Goal: Check status: Check status

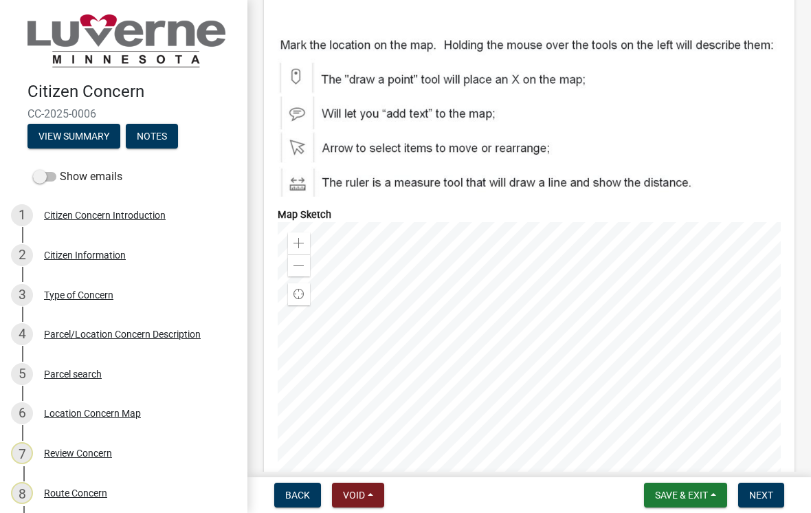
scroll to position [2172, 0]
click at [289, 495] on span "Back" at bounding box center [297, 494] width 25 height 11
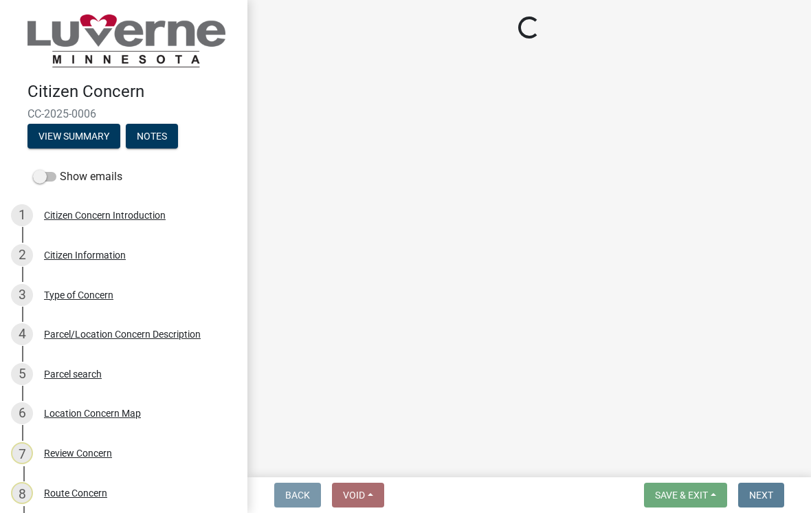
scroll to position [0, 0]
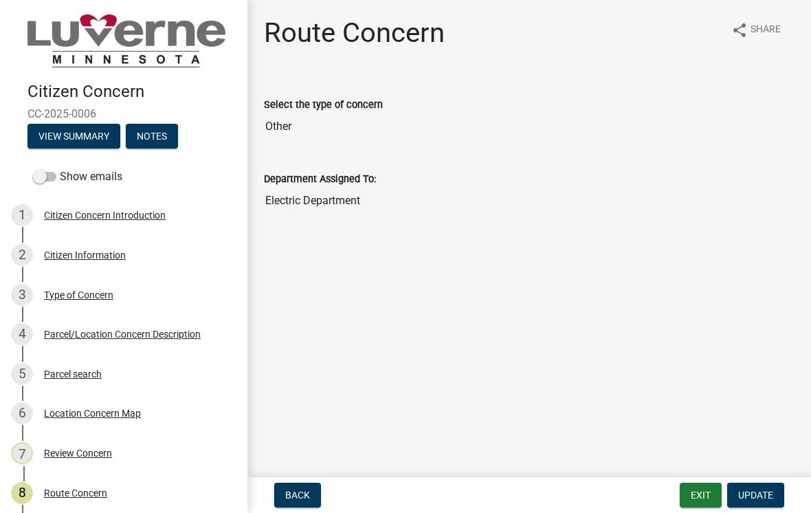
click at [299, 488] on button "Back" at bounding box center [297, 494] width 47 height 25
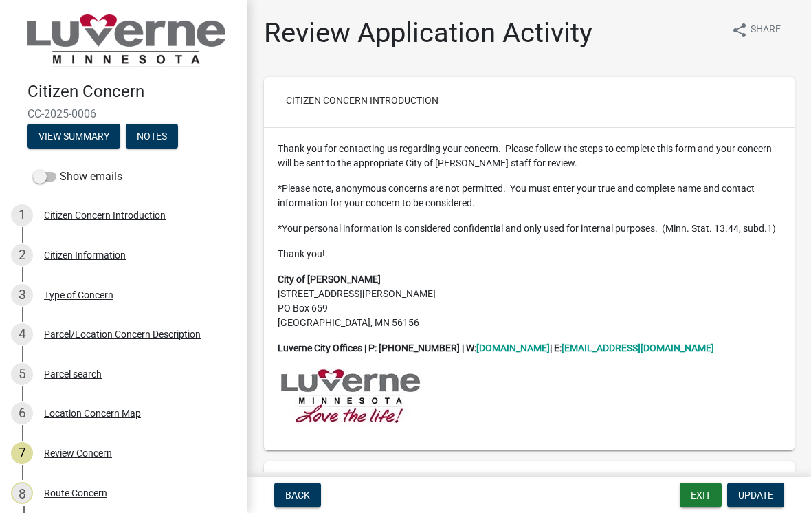
click at [302, 506] on button "Back" at bounding box center [297, 494] width 47 height 25
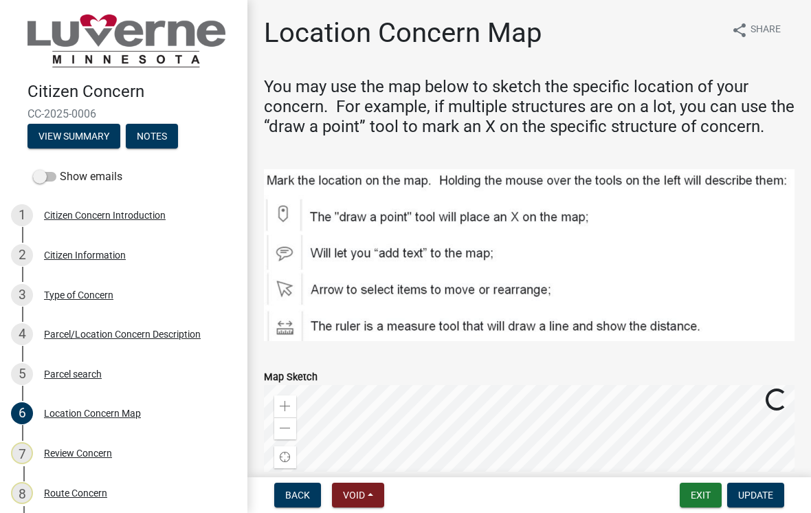
click at [702, 491] on button "Exit" at bounding box center [700, 494] width 42 height 25
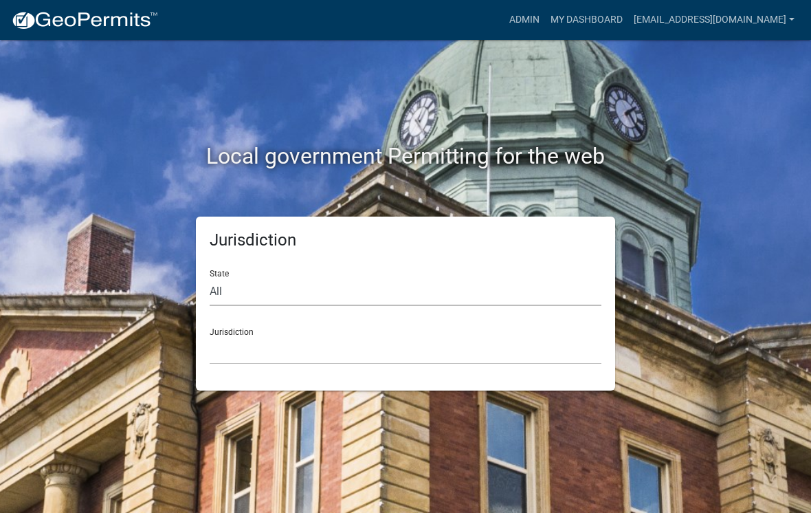
click at [277, 278] on select "All [US_STATE] [US_STATE] [US_STATE] [US_STATE] [US_STATE] [US_STATE] [US_STATE…" at bounding box center [406, 292] width 392 height 28
select select "[US_STATE]"
click at [295, 345] on select "[GEOGRAPHIC_DATA], [US_STATE] [GEOGRAPHIC_DATA], [US_STATE] [GEOGRAPHIC_DATA], …" at bounding box center [406, 350] width 392 height 28
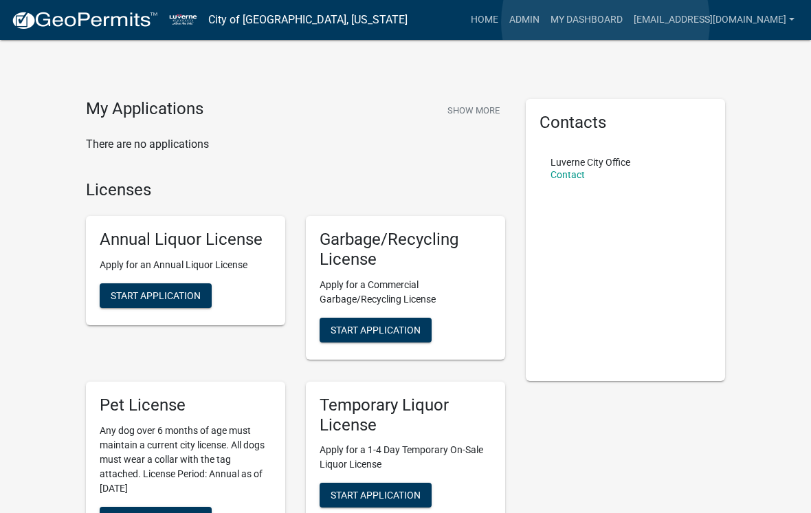
click at [606, 23] on link "My Dashboard" at bounding box center [586, 20] width 83 height 26
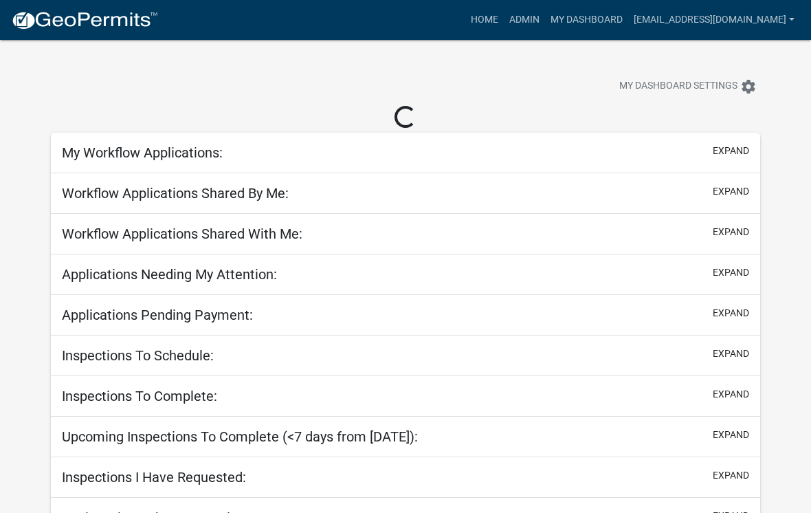
click at [492, 8] on link "Home" at bounding box center [484, 20] width 38 height 26
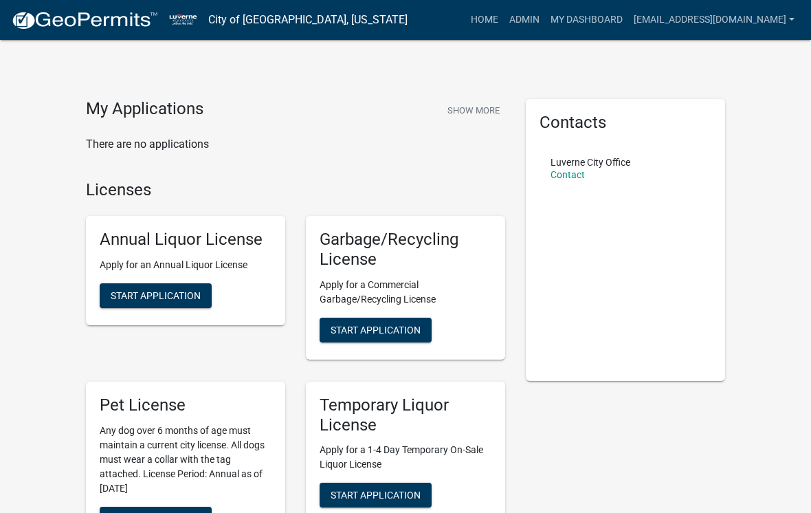
click at [602, 14] on link "My Dashboard" at bounding box center [586, 20] width 83 height 26
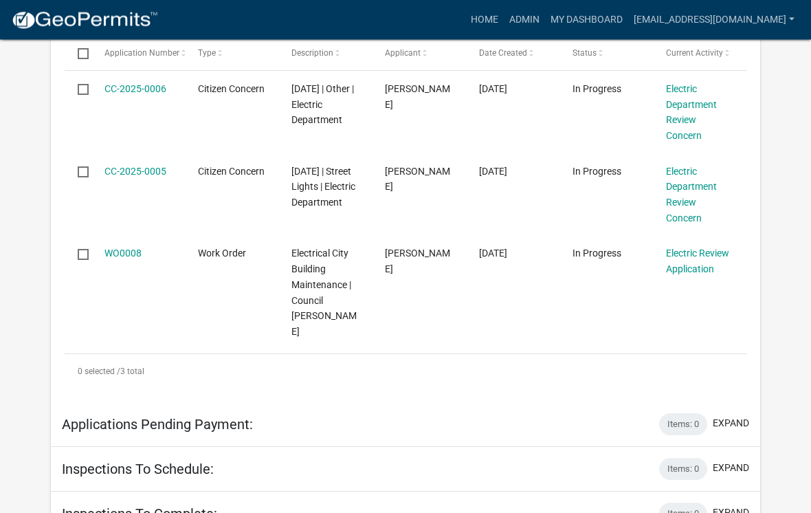
scroll to position [432, 0]
click at [712, 260] on link "Electric Review Application" at bounding box center [697, 260] width 63 height 27
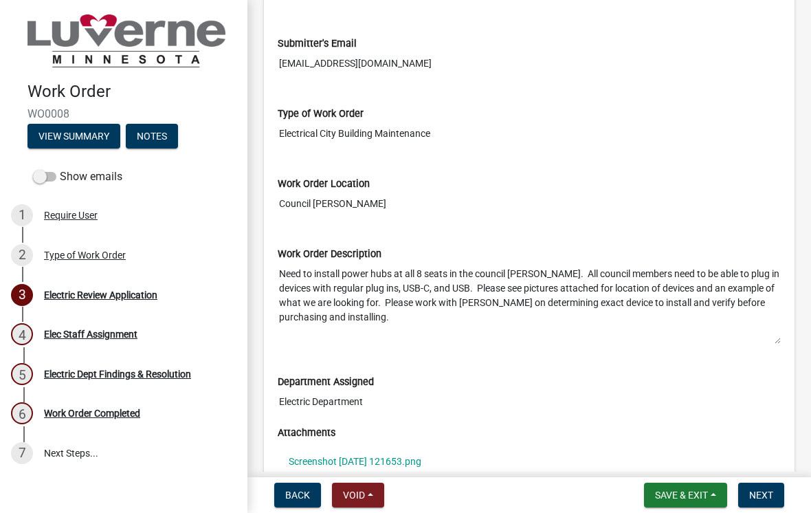
scroll to position [197, 0]
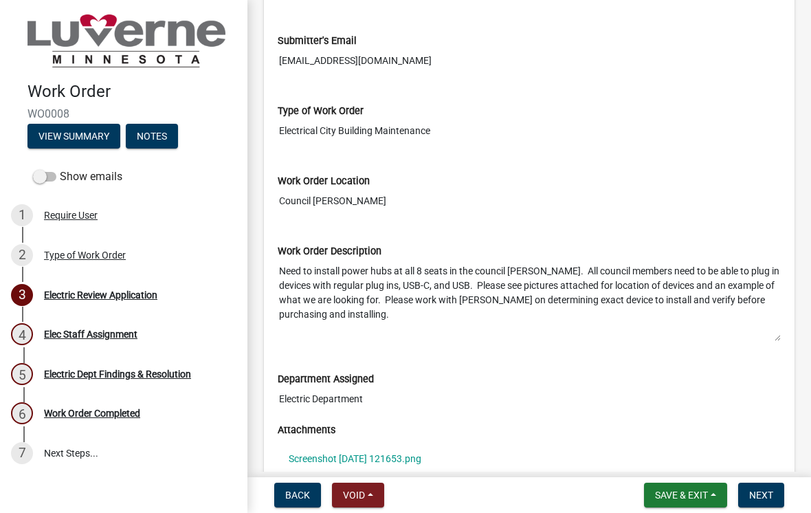
scroll to position [40, 0]
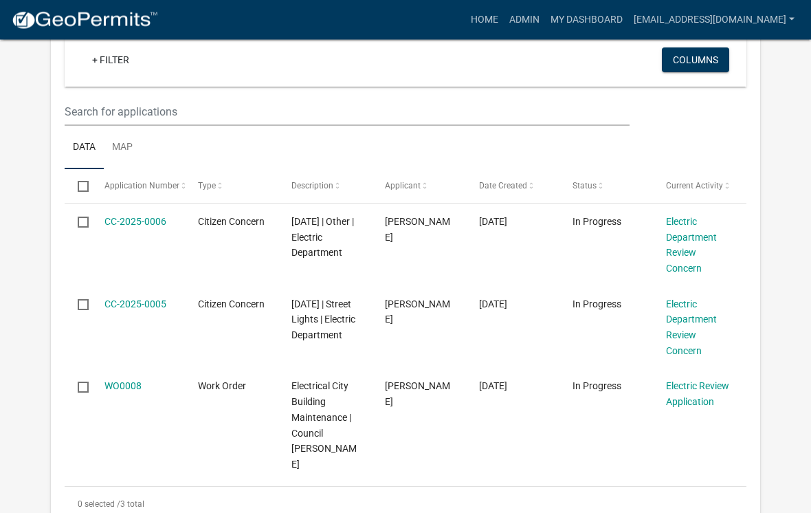
scroll to position [311, 0]
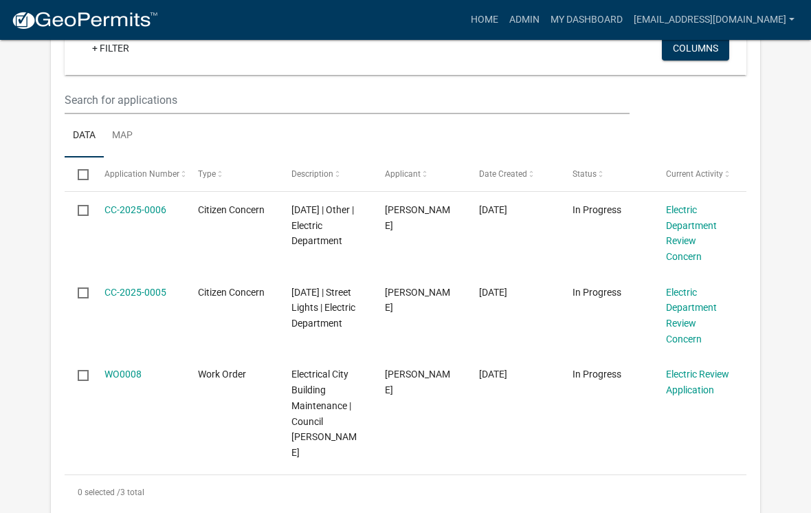
click at [686, 300] on link "Electric Department Review Concern" at bounding box center [691, 315] width 51 height 58
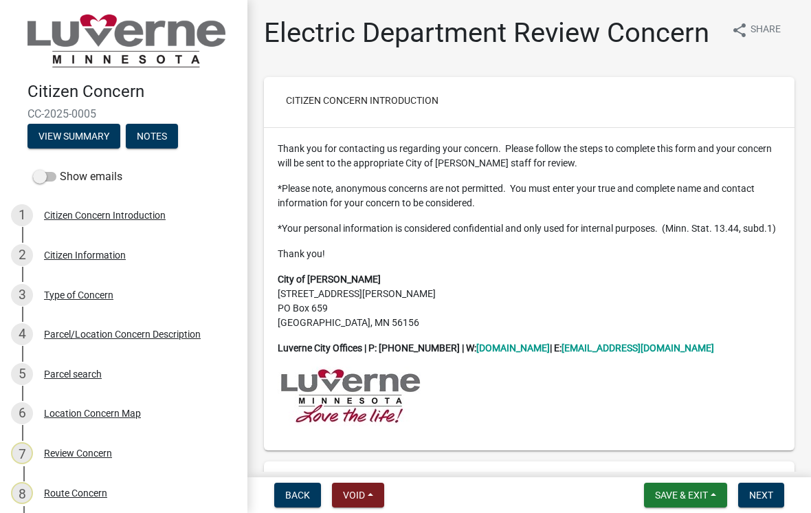
click at [305, 503] on button "Back" at bounding box center [297, 494] width 47 height 25
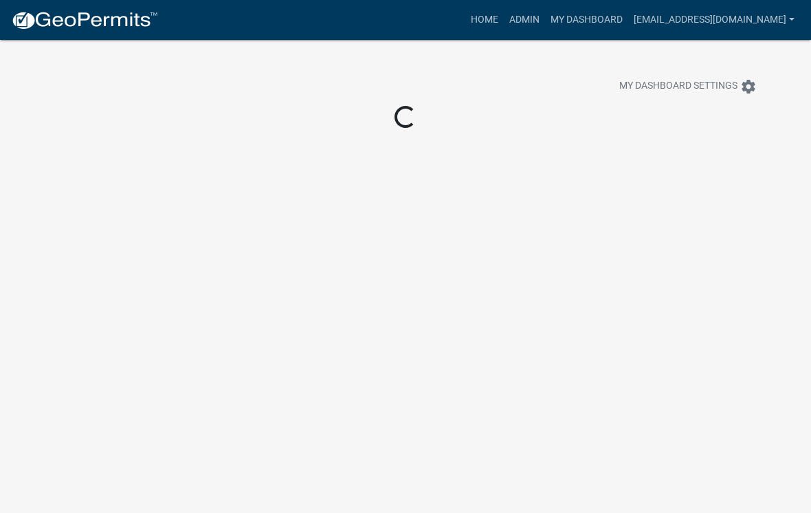
scroll to position [40, 0]
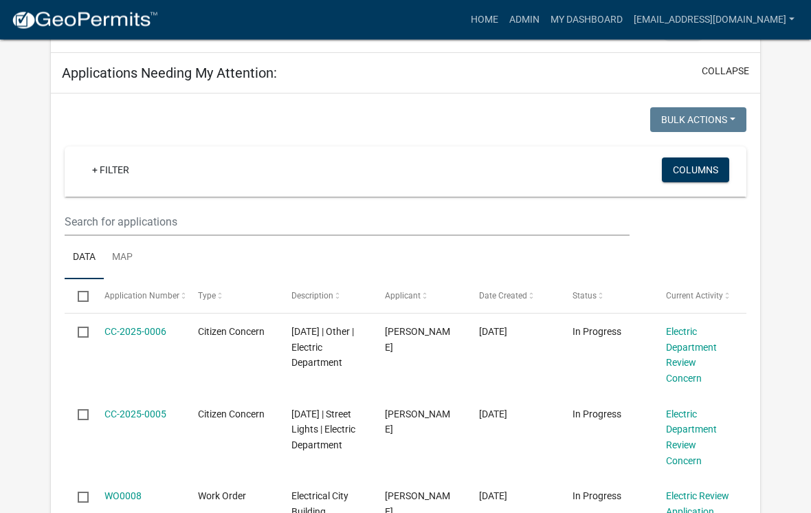
scroll to position [190, 0]
